Goal: Obtain resource: Obtain resource

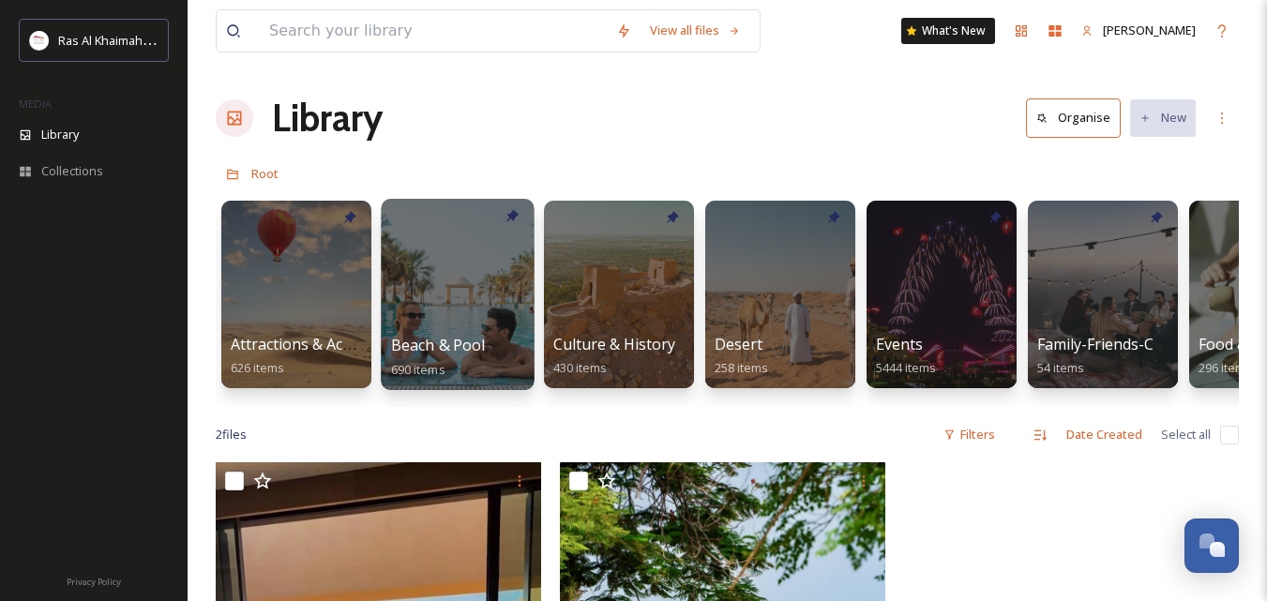
click at [418, 298] on div at bounding box center [457, 294] width 153 height 191
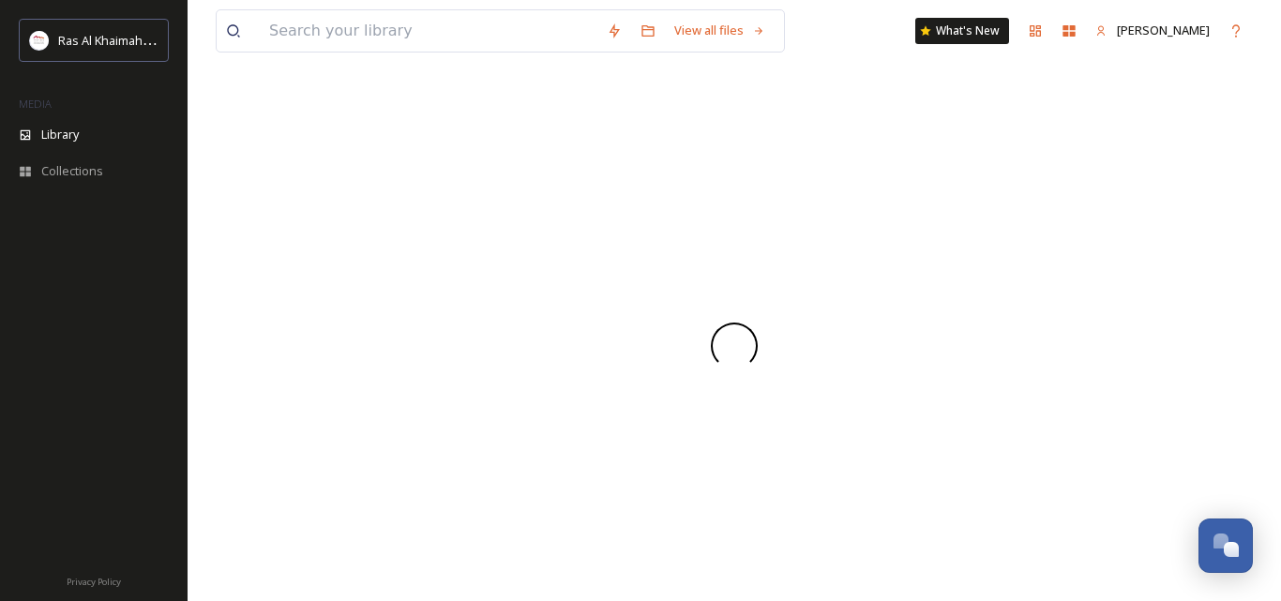
click at [418, 298] on div at bounding box center [734, 345] width 1037 height 511
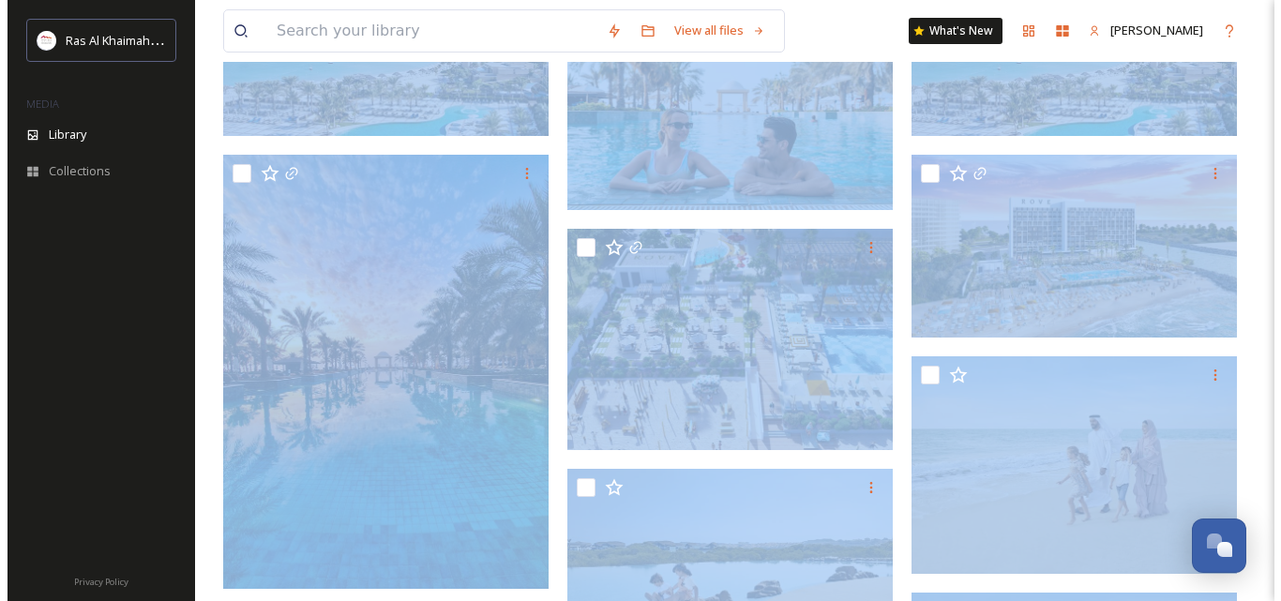
scroll to position [281, 0]
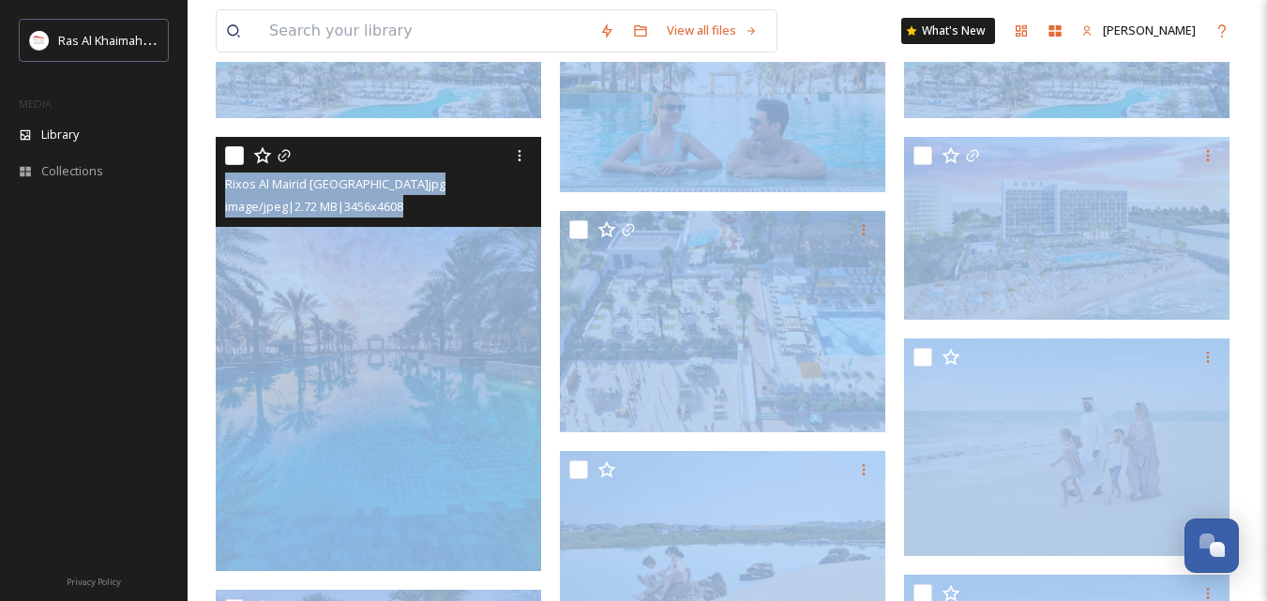
click at [434, 313] on img at bounding box center [378, 354] width 325 height 434
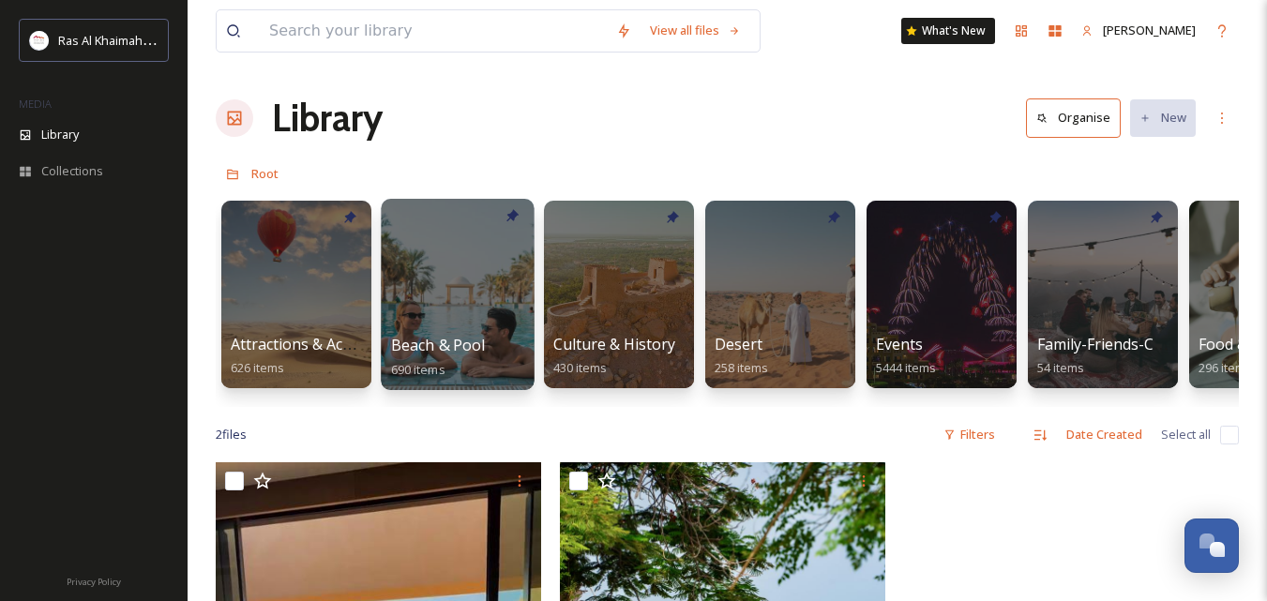
click at [474, 277] on div at bounding box center [457, 294] width 153 height 191
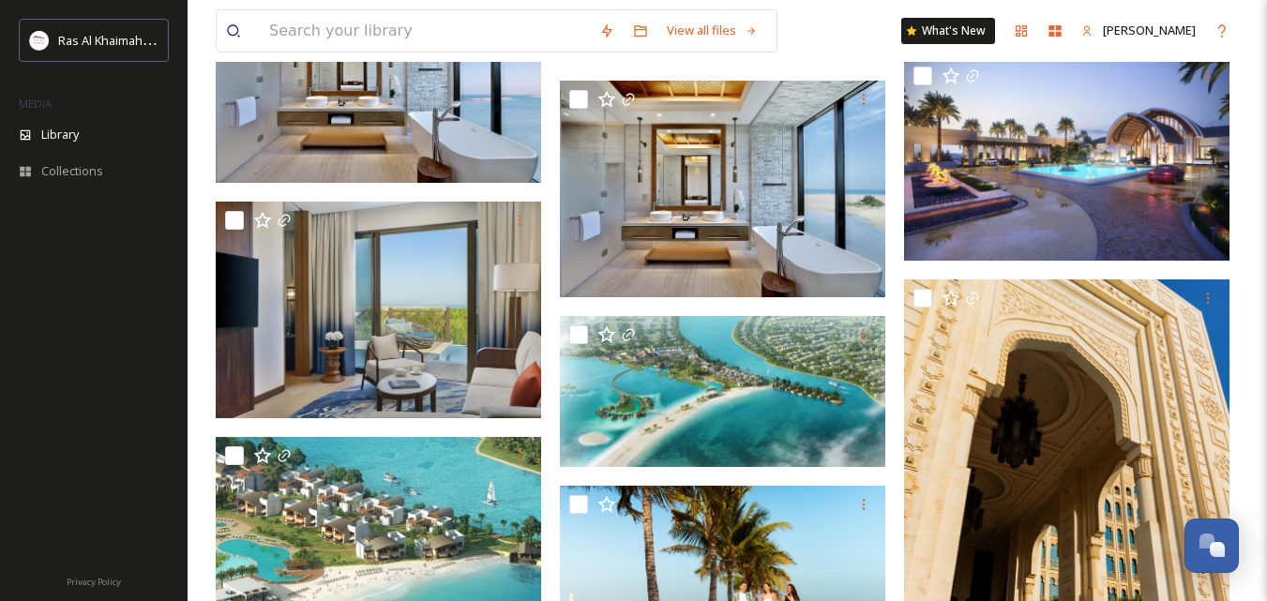
scroll to position [7129, 0]
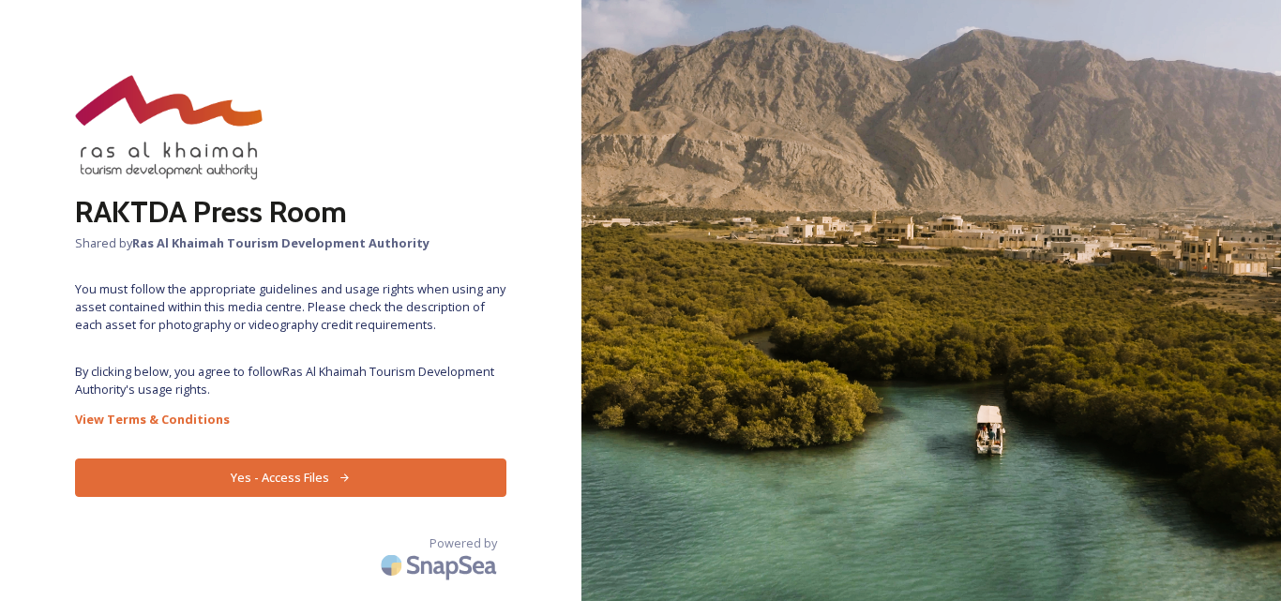
click at [353, 483] on button "Yes - Access Files" at bounding box center [290, 478] width 431 height 38
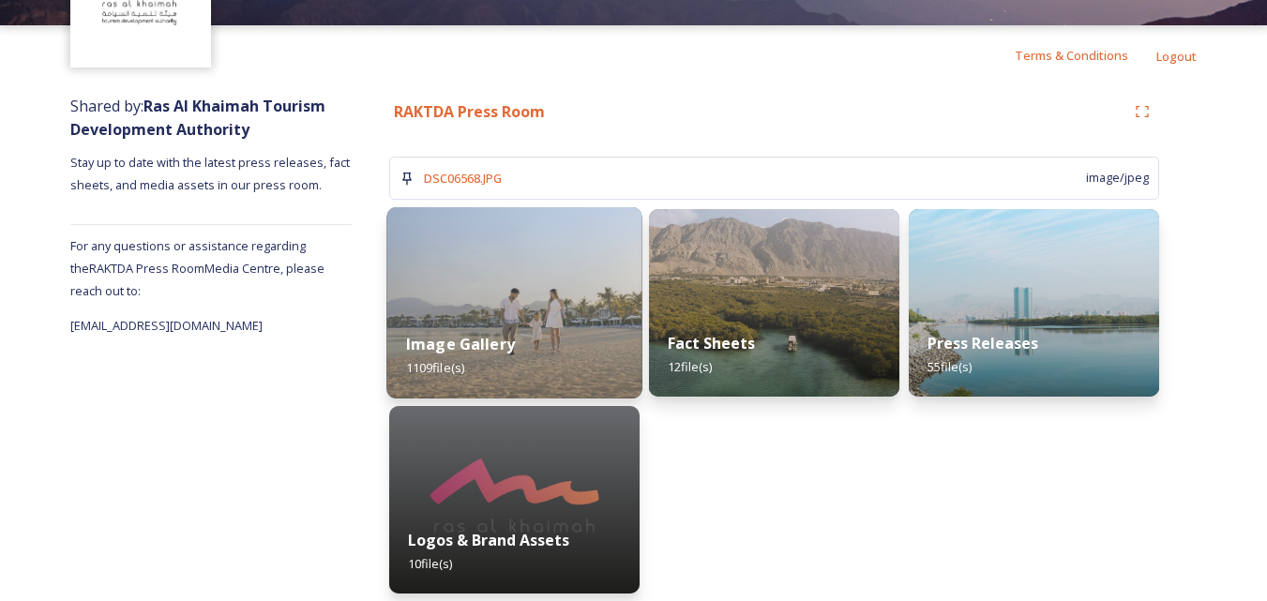
scroll to position [155, 0]
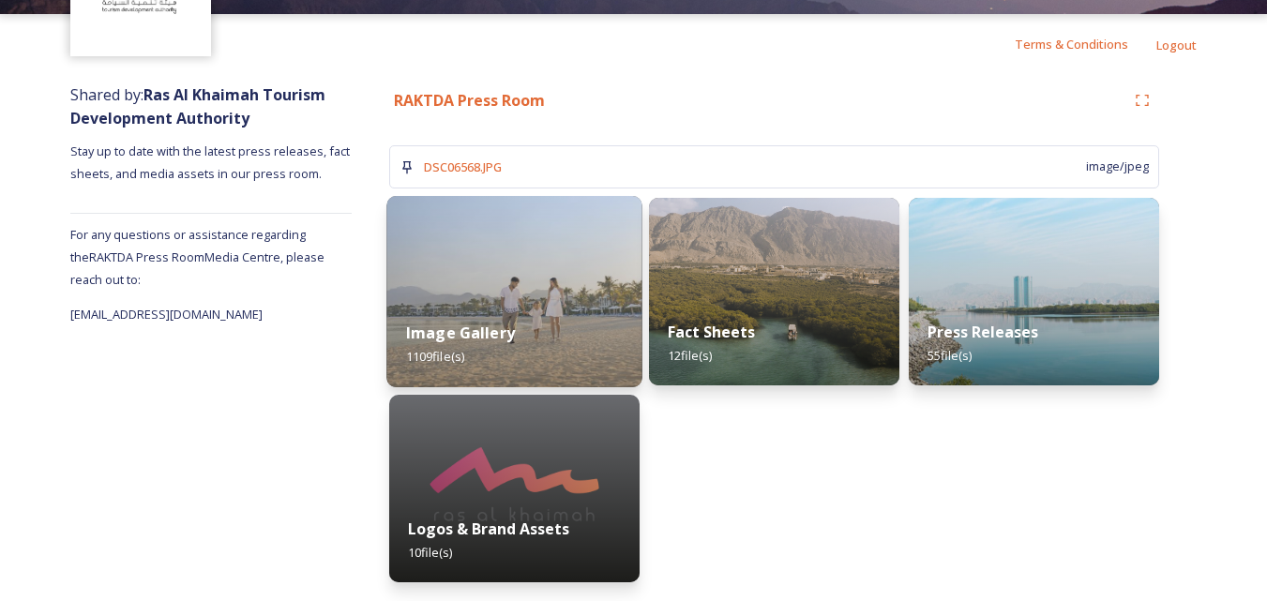
click at [464, 331] on strong "Image Gallery" at bounding box center [460, 333] width 109 height 21
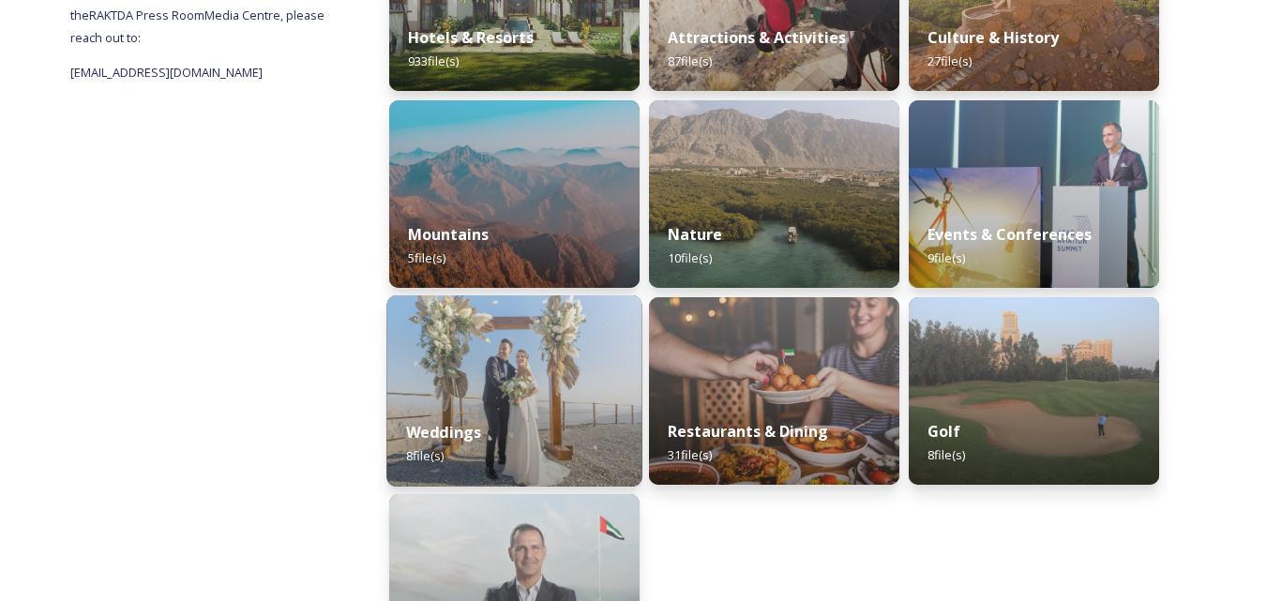
scroll to position [281, 0]
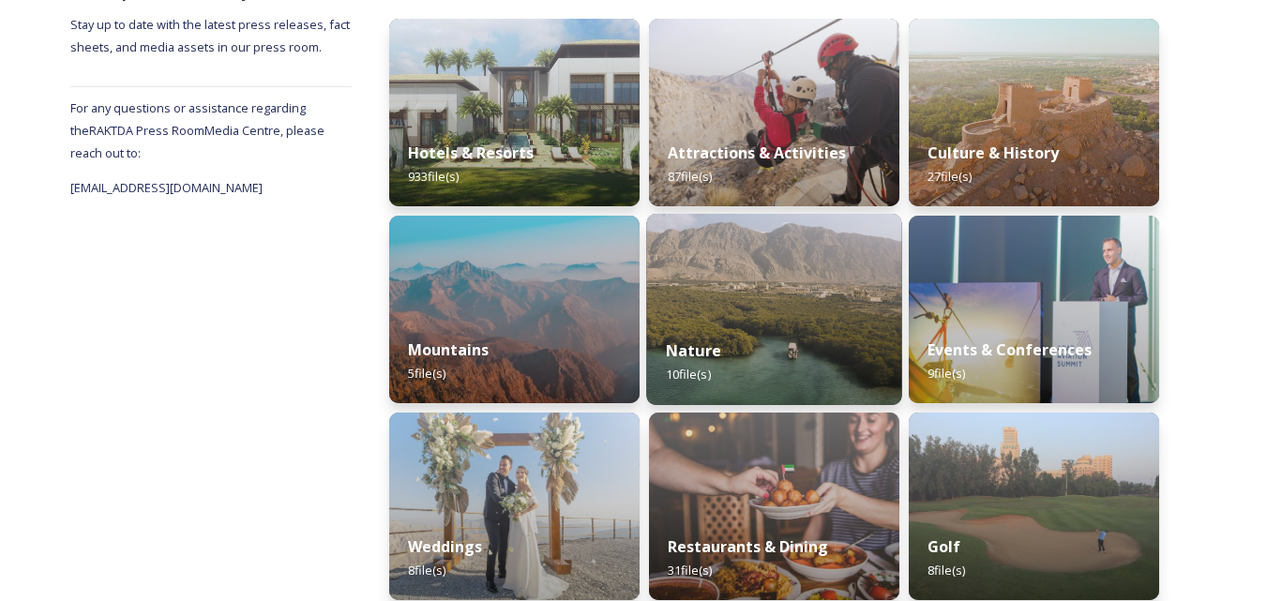
click at [738, 310] on img at bounding box center [773, 309] width 255 height 191
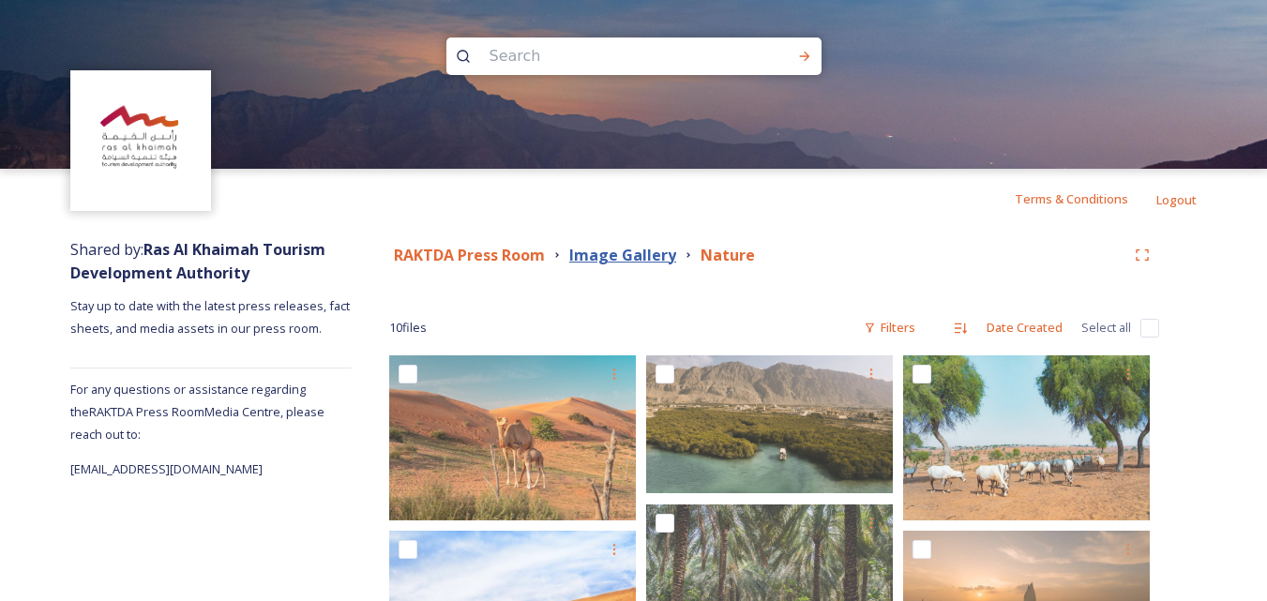
click at [596, 256] on strong "Image Gallery" at bounding box center [622, 255] width 107 height 21
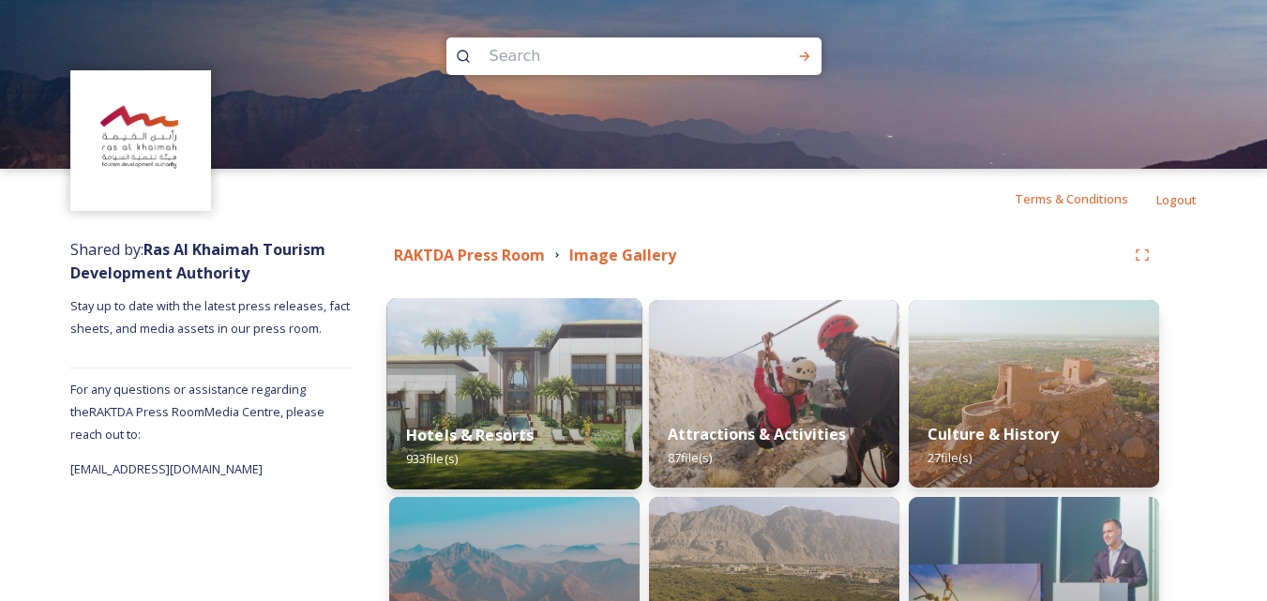
click at [547, 348] on img at bounding box center [513, 393] width 255 height 191
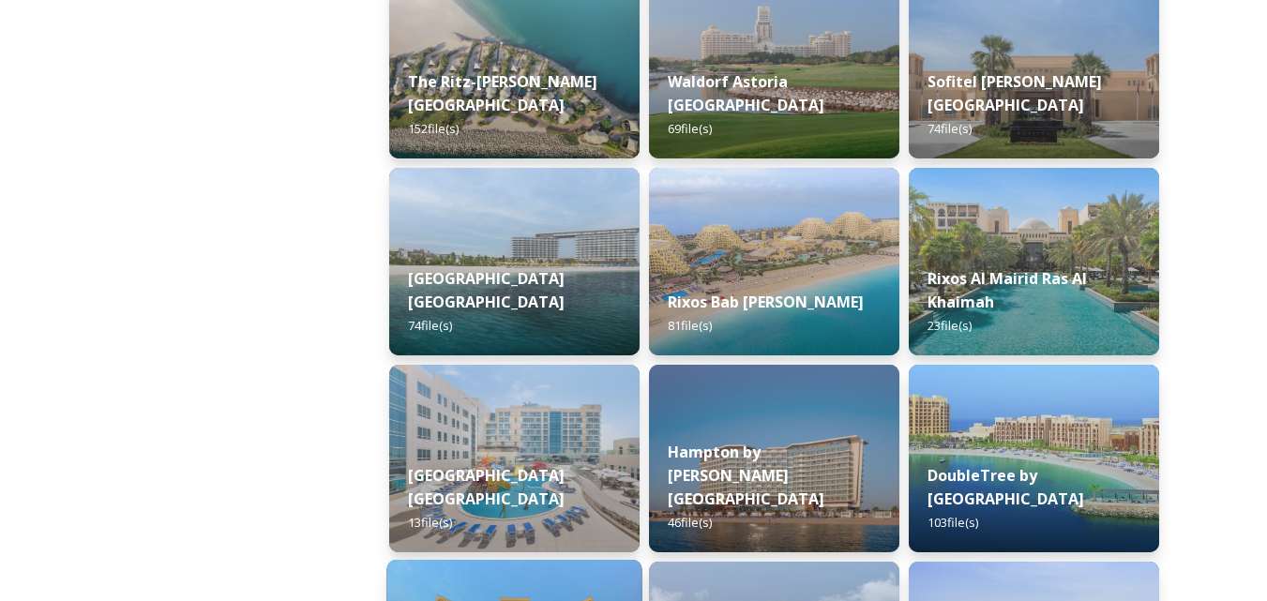
scroll to position [105, 0]
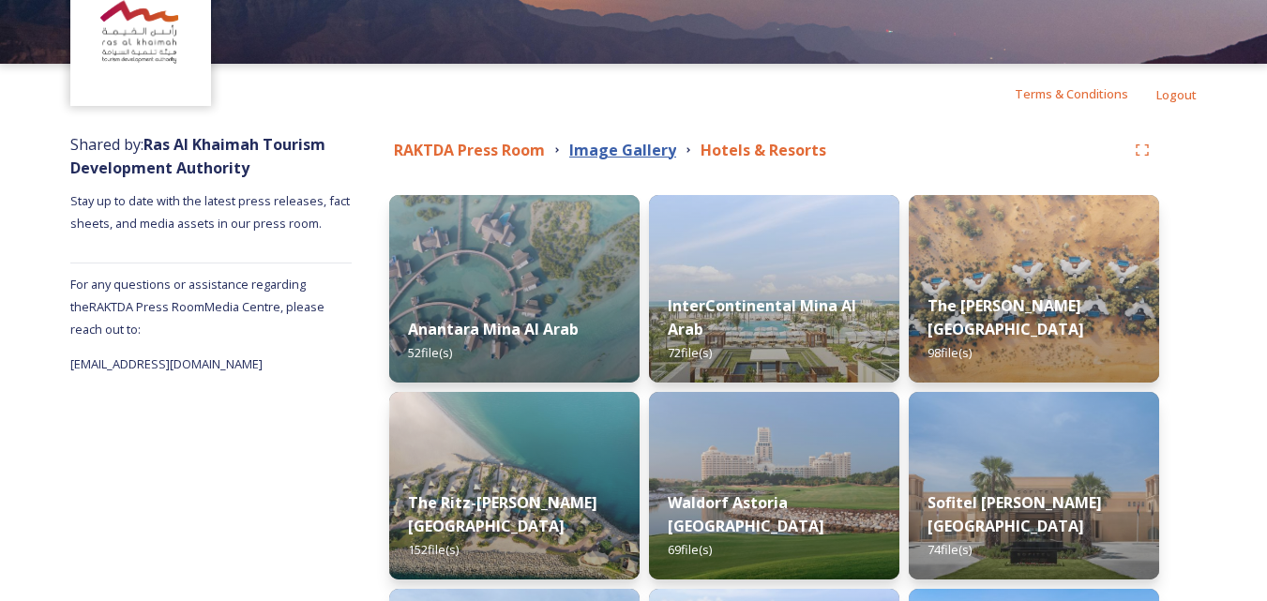
click at [620, 144] on strong "Image Gallery" at bounding box center [622, 150] width 107 height 21
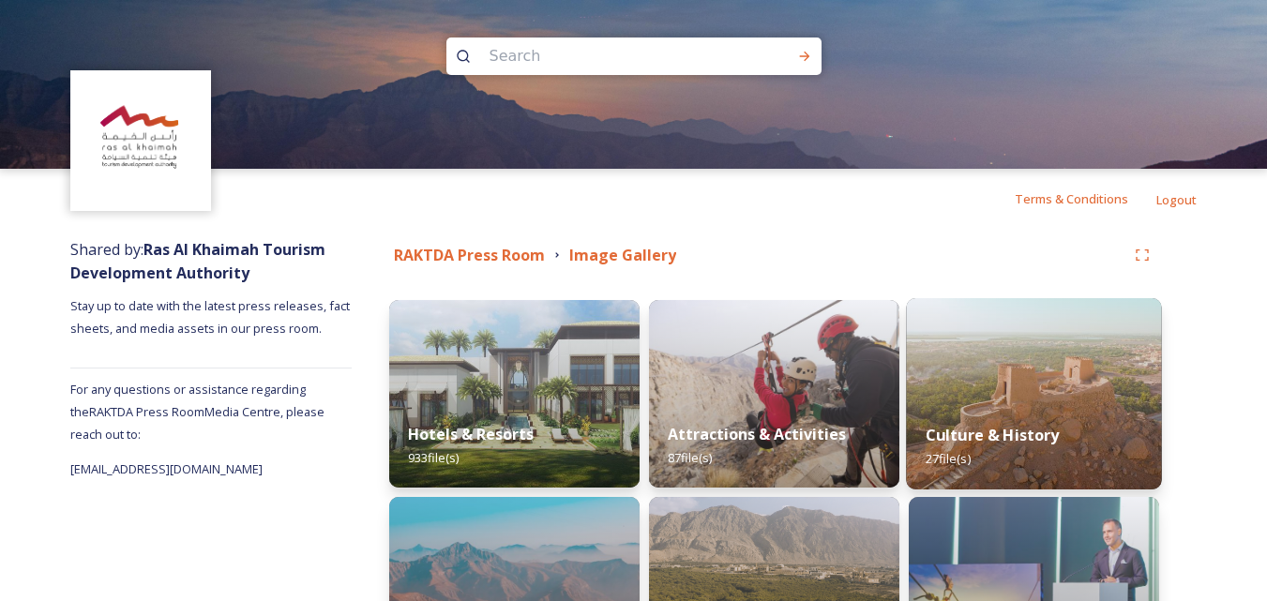
click at [978, 387] on img at bounding box center [1033, 393] width 255 height 191
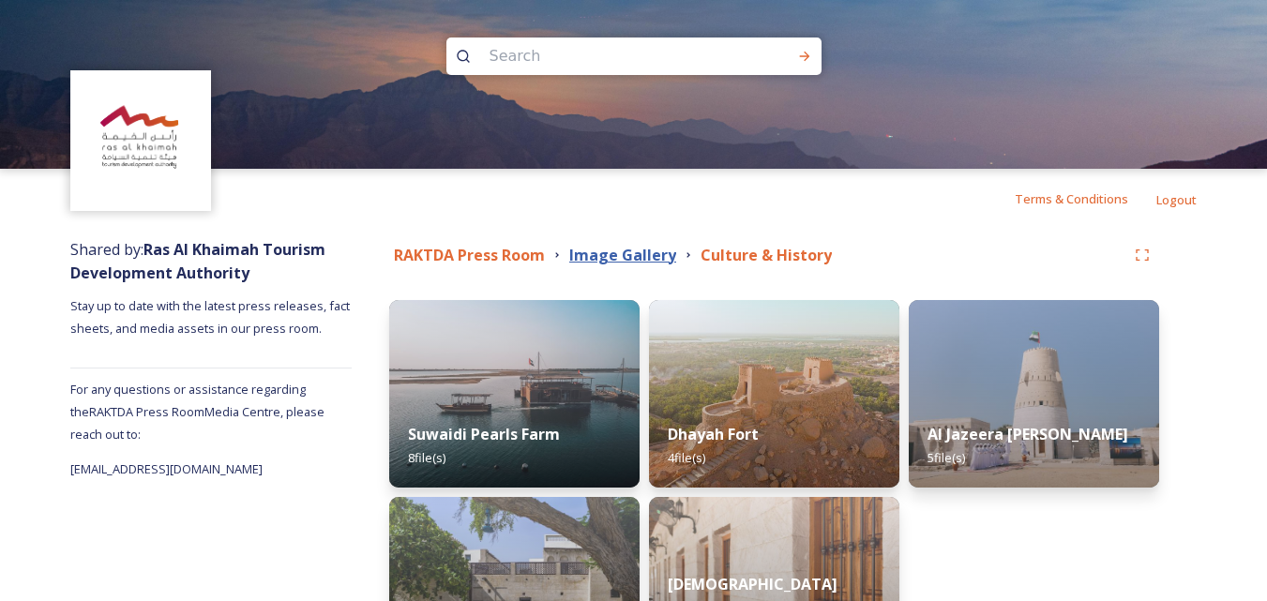
click at [601, 250] on strong "Image Gallery" at bounding box center [622, 255] width 107 height 21
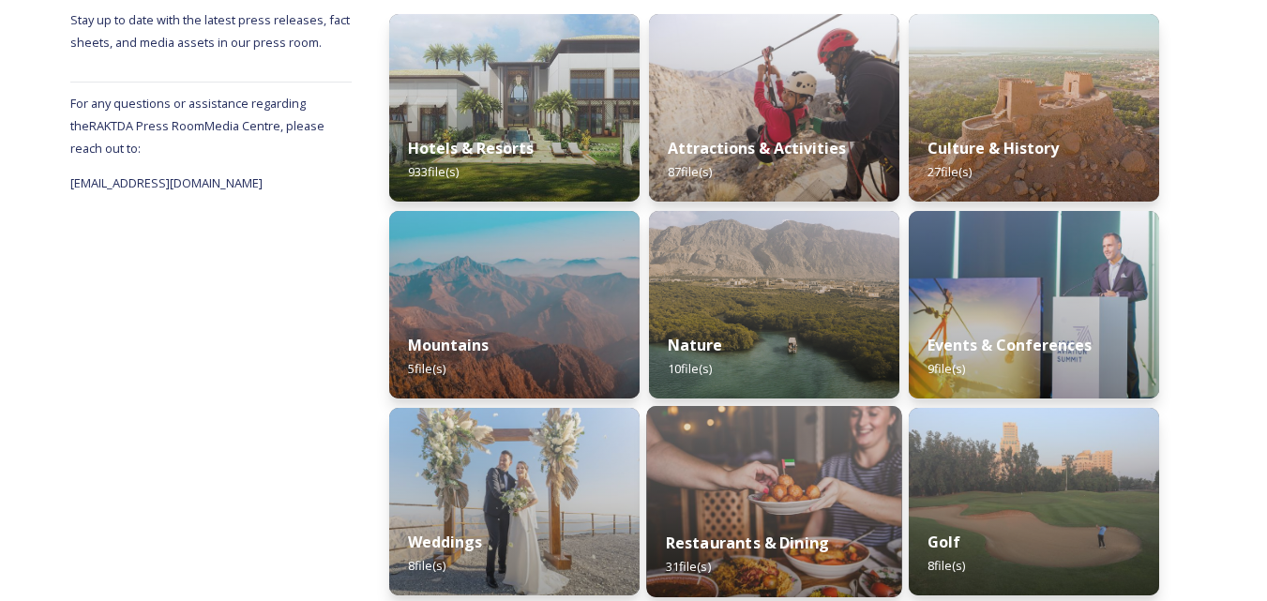
scroll to position [283, 0]
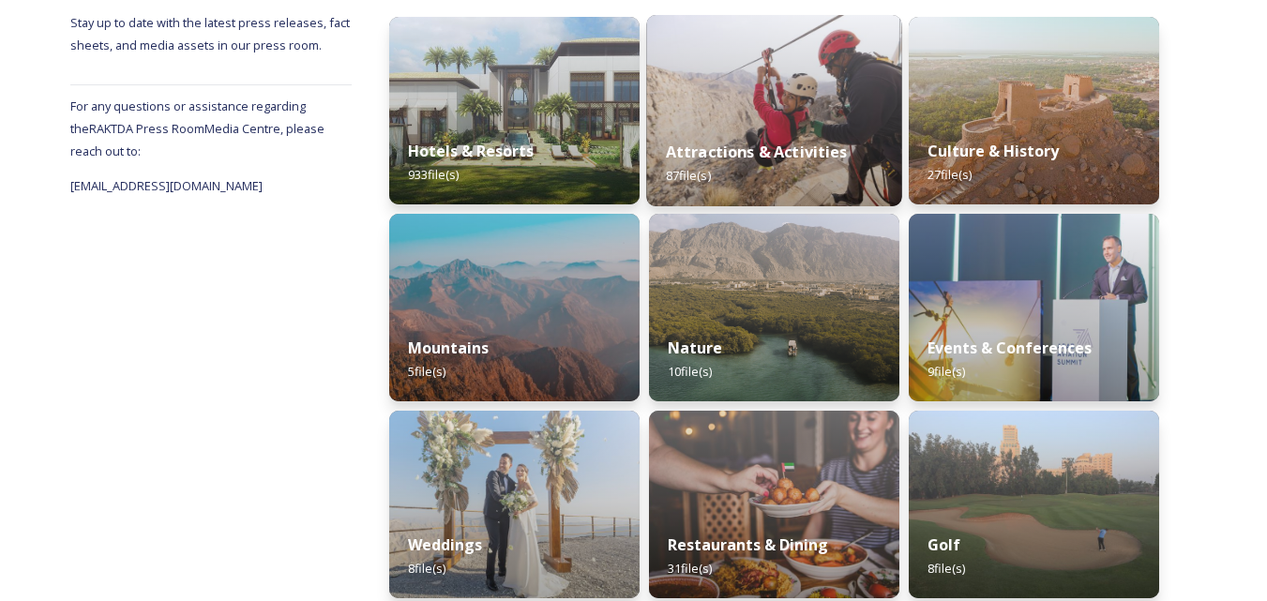
click at [757, 156] on strong "Attractions & Activities" at bounding box center [757, 152] width 182 height 21
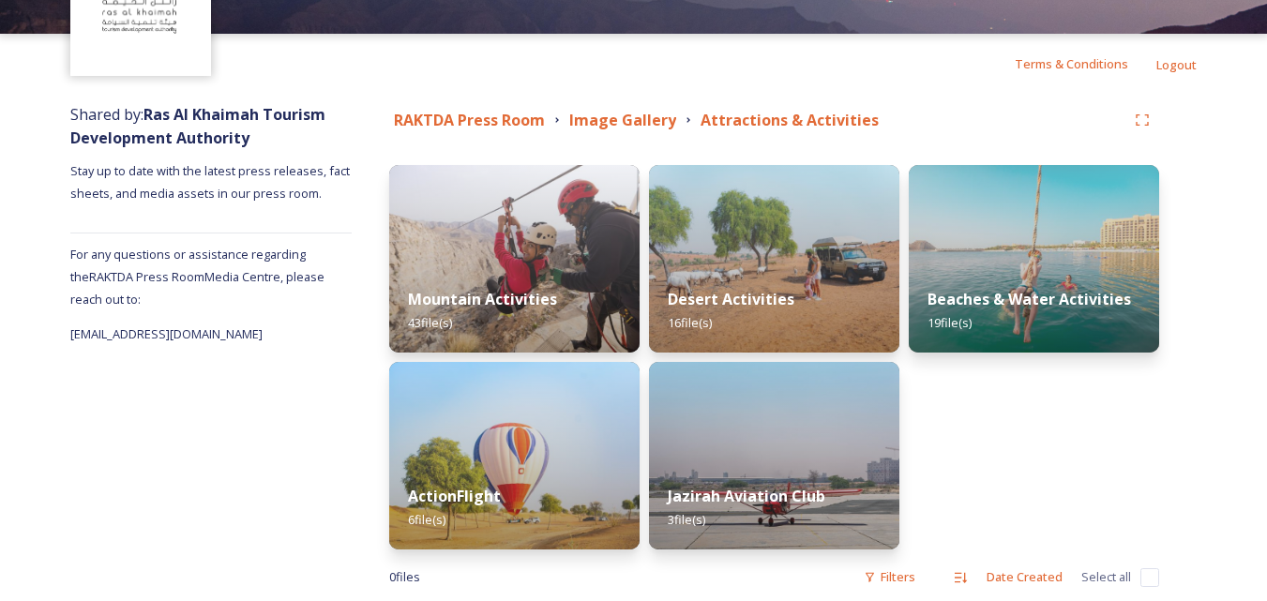
scroll to position [171, 0]
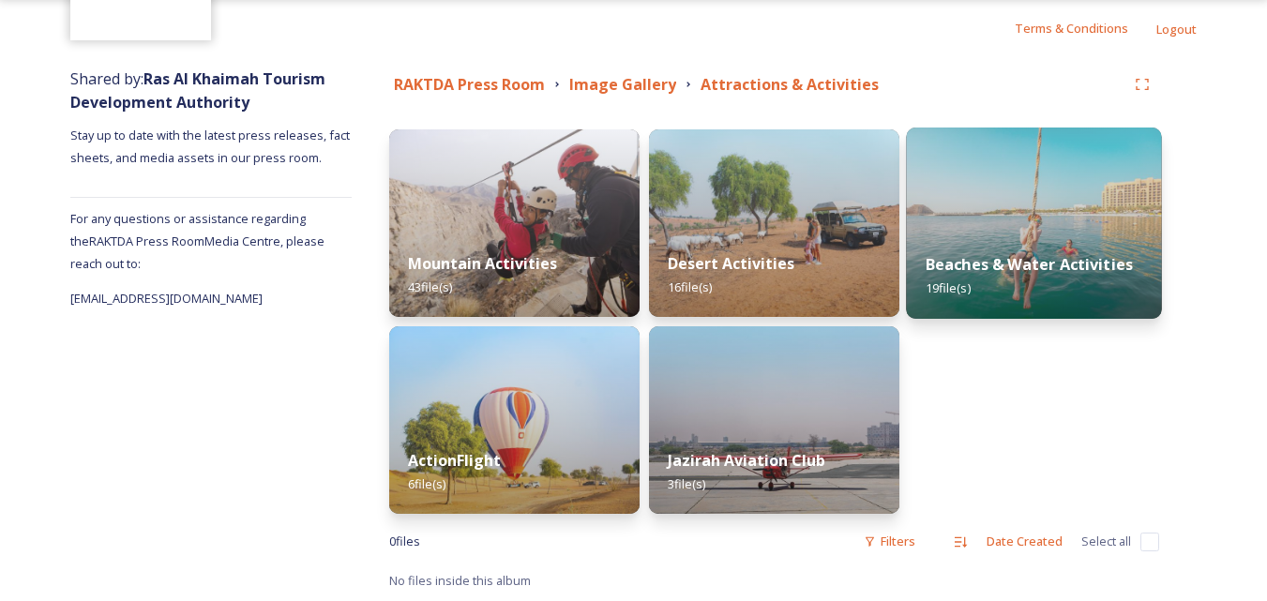
click at [977, 201] on img at bounding box center [1033, 223] width 255 height 191
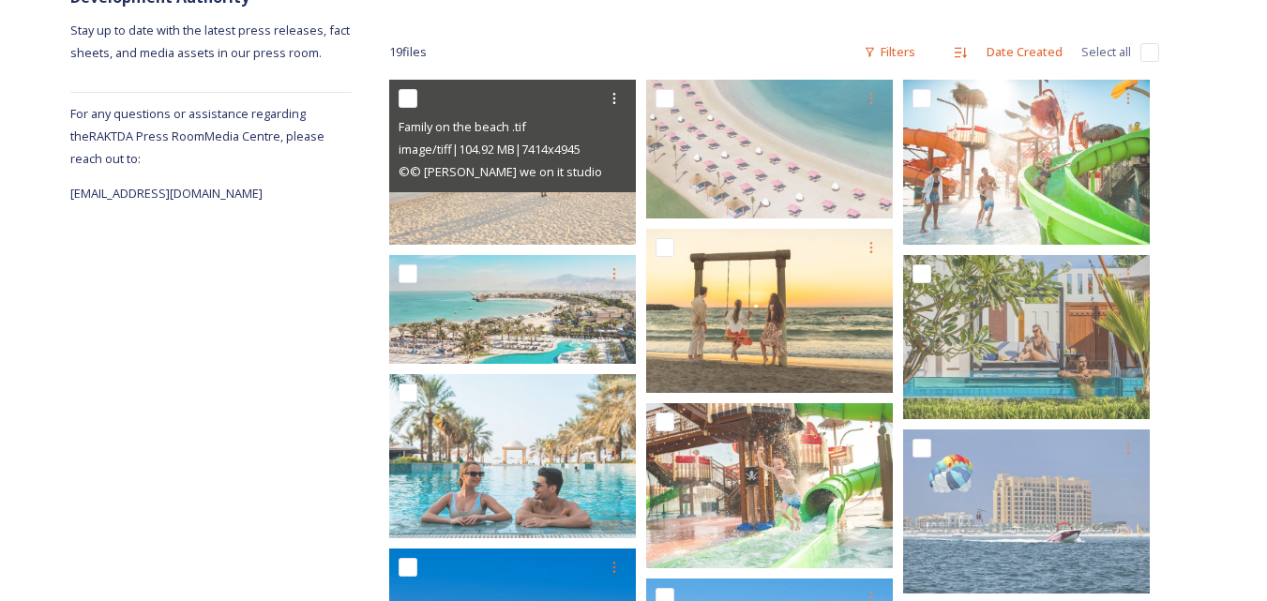
scroll to position [563, 0]
